Goal: Task Accomplishment & Management: Manage account settings

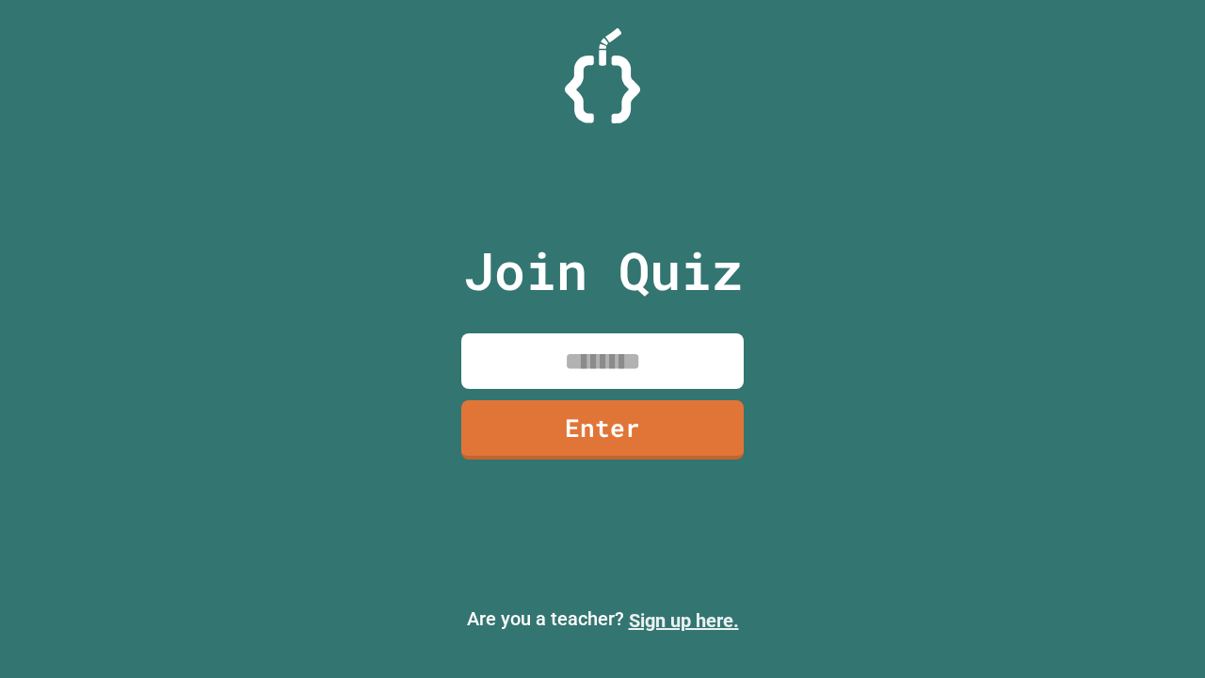
click at [684, 621] on link "Sign up here." at bounding box center [684, 620] width 110 height 23
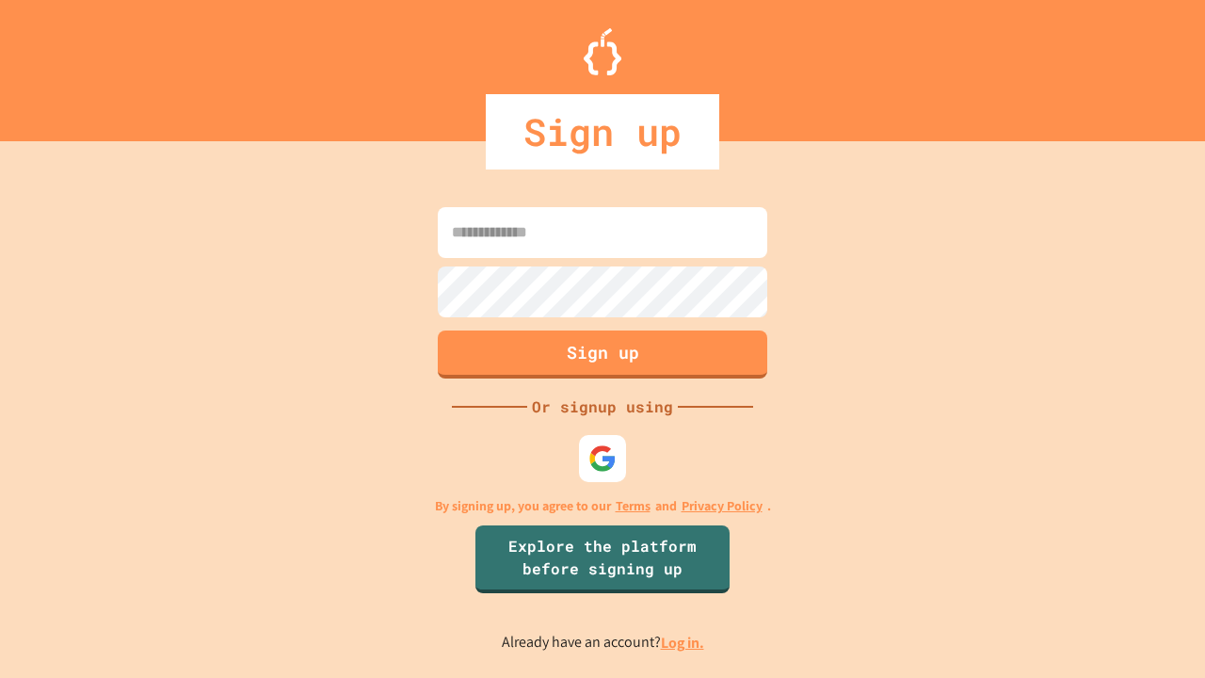
click at [684, 642] on link "Log in." at bounding box center [682, 643] width 43 height 20
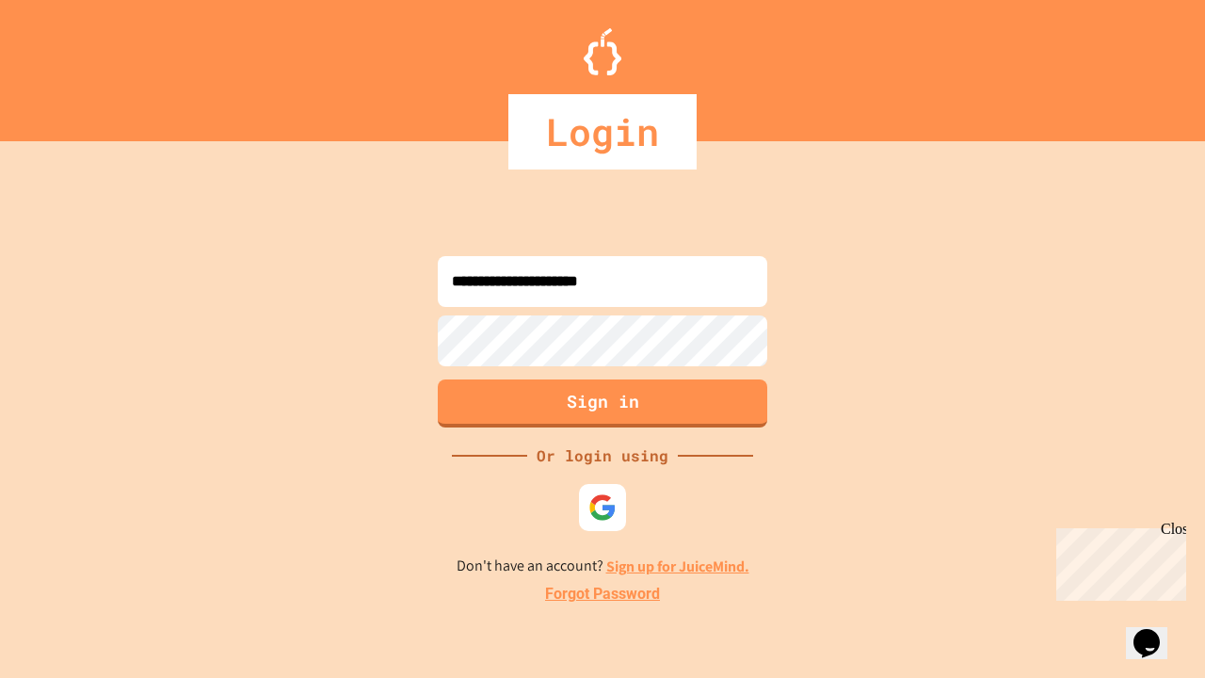
type input "**********"
